Goal: Transaction & Acquisition: Purchase product/service

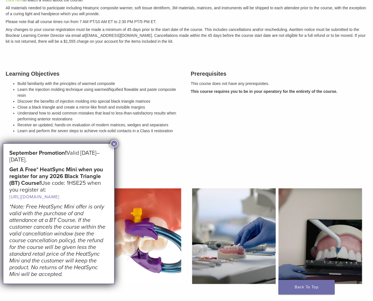
scroll to position [141, 0]
click at [113, 144] on button "×" at bounding box center [113, 143] width 7 height 7
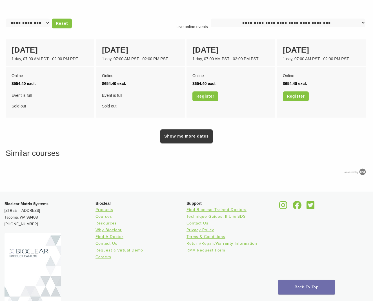
scroll to position [421, 0]
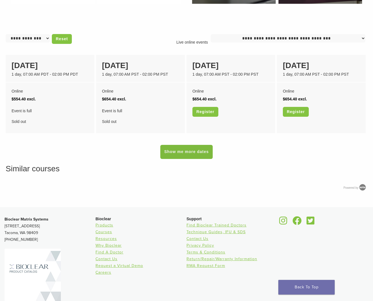
click at [196, 152] on link "Show me more dates" at bounding box center [186, 152] width 52 height 14
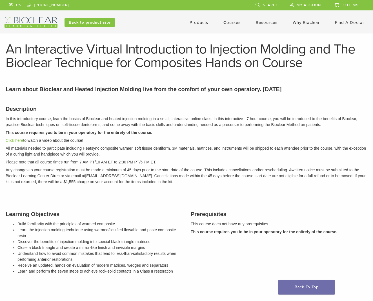
scroll to position [0, 0]
click at [104, 24] on link "Back to product site" at bounding box center [89, 22] width 50 height 8
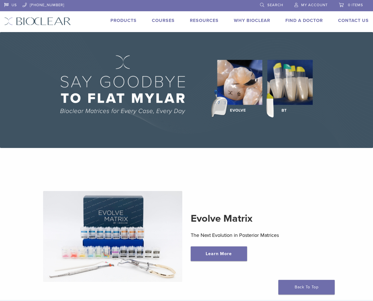
scroll to position [7, 0]
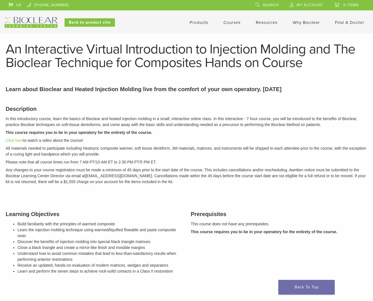
click at [200, 22] on link "Products" at bounding box center [199, 22] width 19 height 5
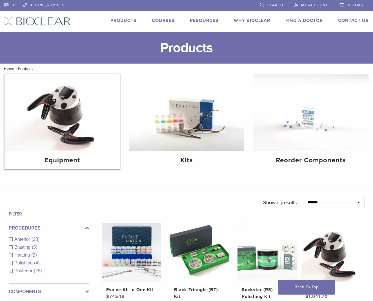
click at [56, 158] on h4 "Equipment" at bounding box center [62, 160] width 106 height 10
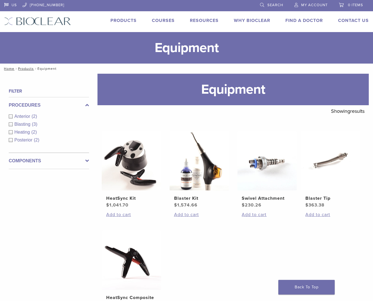
click at [20, 131] on span "Heating" at bounding box center [22, 132] width 17 height 5
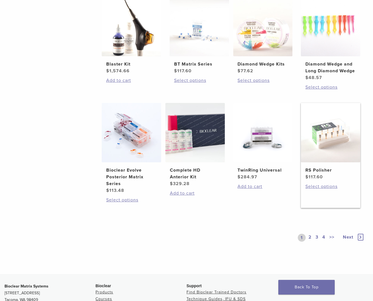
scroll to position [333, 0]
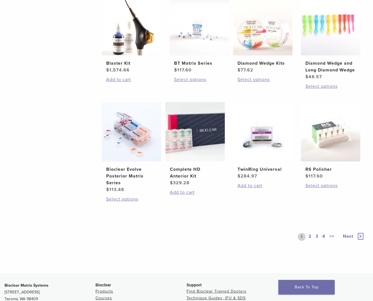
click at [345, 239] on span "Next" at bounding box center [348, 237] width 10 height 6
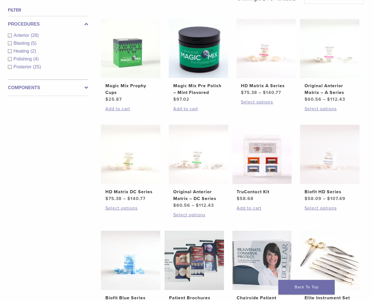
scroll to position [203, 1]
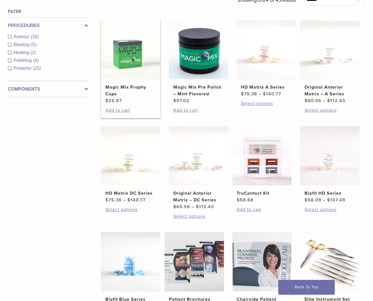
click at [132, 91] on h2 "Magic Mix Prophy Cups" at bounding box center [130, 91] width 50 height 14
click at [207, 92] on h2 "Magic Mix Pre Polish – Mint Flavored" at bounding box center [198, 91] width 50 height 14
click at [262, 197] on h2 "TruContact Kit" at bounding box center [262, 193] width 50 height 7
click at [333, 174] on img at bounding box center [329, 155] width 59 height 59
